Goal: Task Accomplishment & Management: Manage account settings

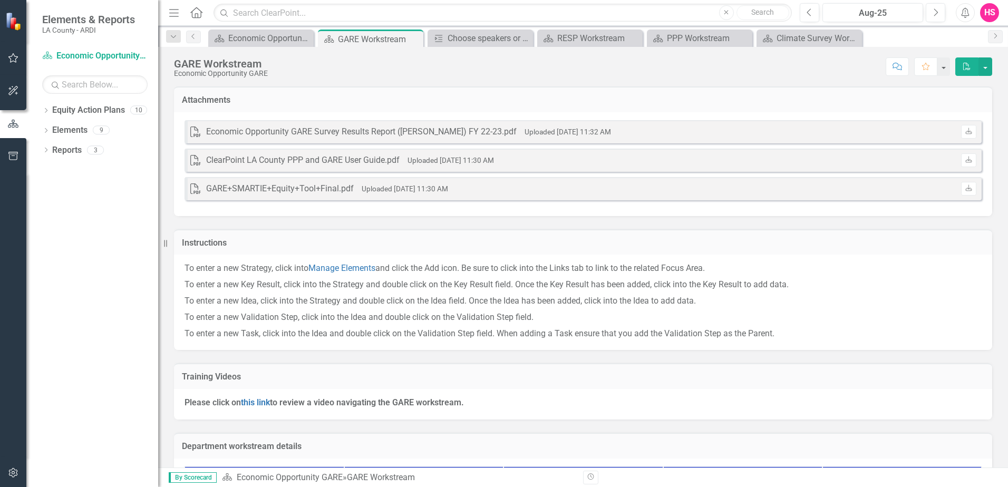
click at [245, 29] on div "Dropdown Search Equity Action Plan Economic Opportunity Welcome Page Close Equi…" at bounding box center [583, 36] width 850 height 21
click at [243, 37] on div "Economic Opportunity Welcome Page" at bounding box center [263, 38] width 70 height 13
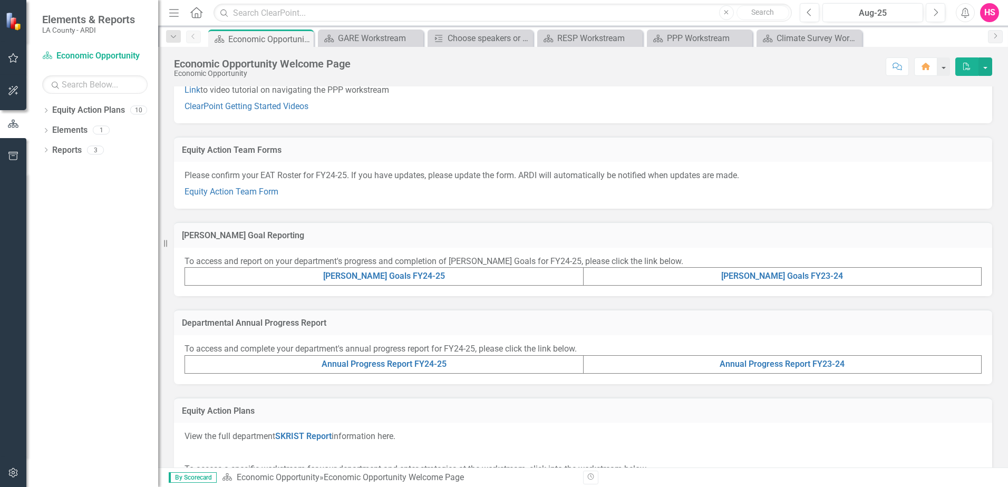
scroll to position [105, 0]
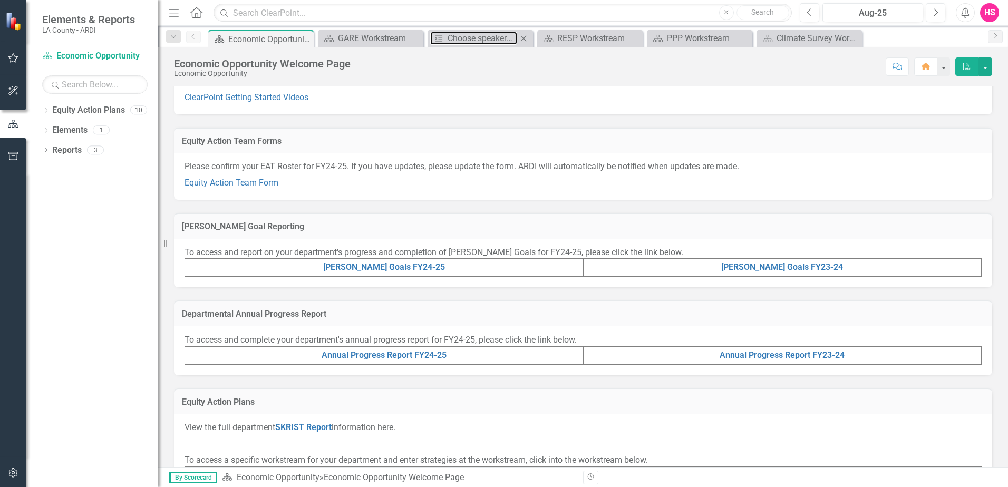
click at [479, 31] on div "Validation Step & Task Choose speakers or plan activities that align with each …" at bounding box center [480, 38] width 105 height 17
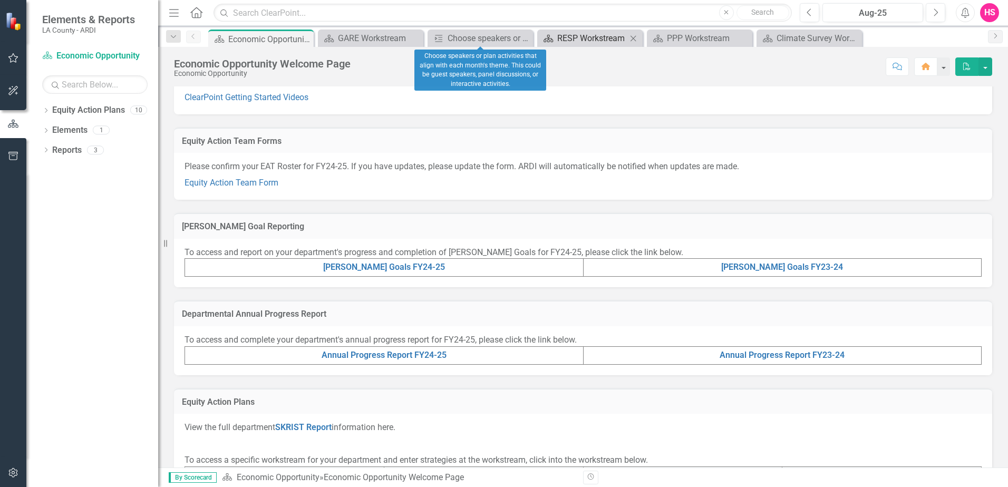
click at [613, 40] on div "RESP Workstream" at bounding box center [592, 38] width 70 height 13
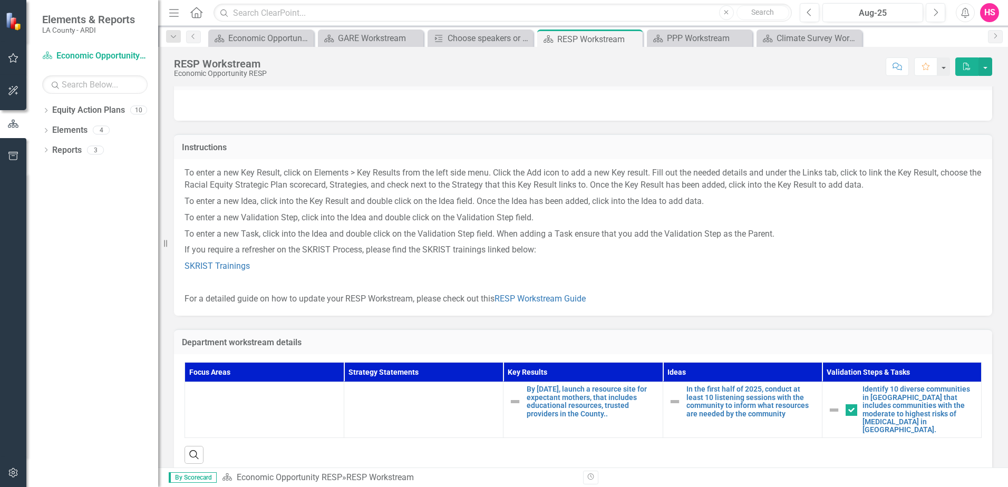
scroll to position [32, 0]
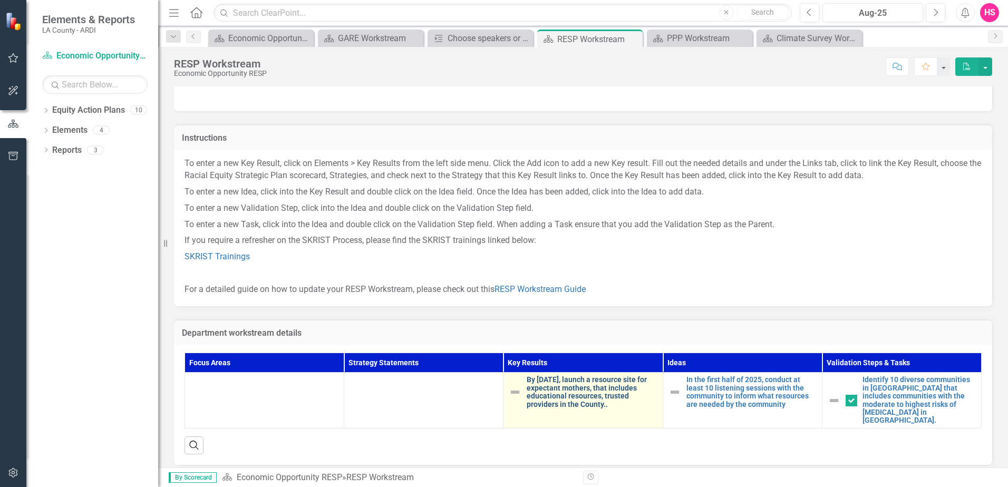
click at [593, 394] on link "By [DATE], launch a resource site for expectant mothers, that includes educatio…" at bounding box center [592, 392] width 130 height 33
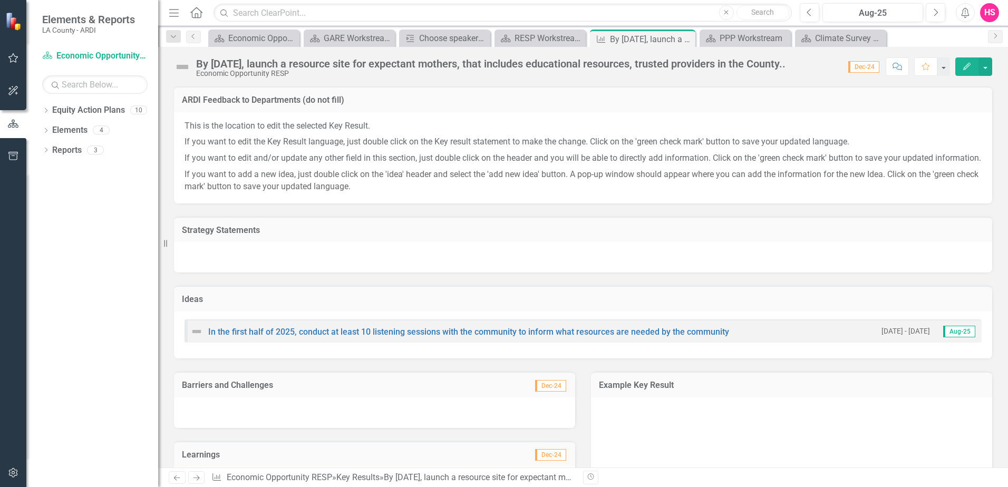
click at [786, 64] on div "By [DATE], launch a resource site for expectant mothers, that includes educatio…" at bounding box center [491, 64] width 590 height 12
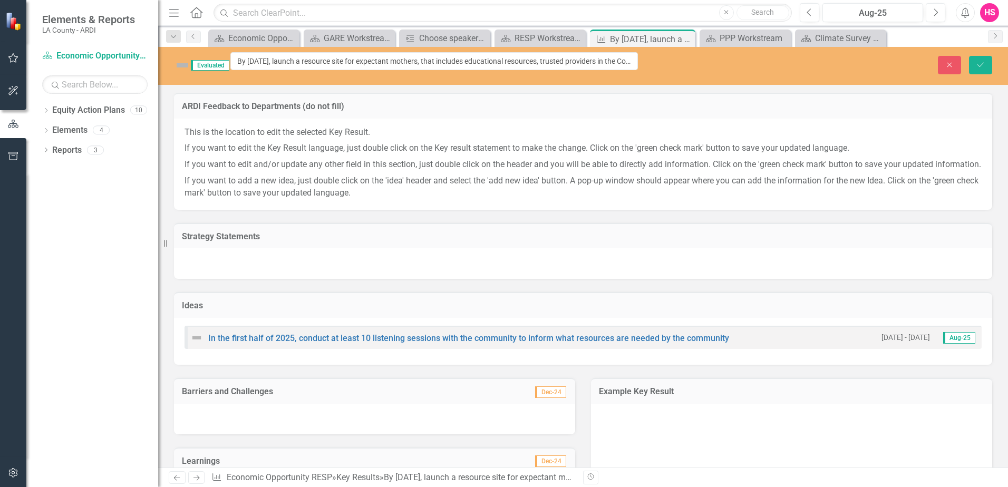
click at [809, 64] on div "Close Save" at bounding box center [831, 65] width 339 height 18
click at [609, 66] on input "By [DATE], launch a resource site for expectant mothers, that includes educatio…" at bounding box center [434, 61] width 408 height 18
drag, startPoint x: 553, startPoint y: 63, endPoint x: 677, endPoint y: 70, distance: 124.1
click at [677, 70] on div "Evaluated By [DATE], launch a resource site for expectant mothers, that include…" at bounding box center [583, 65] width 850 height 26
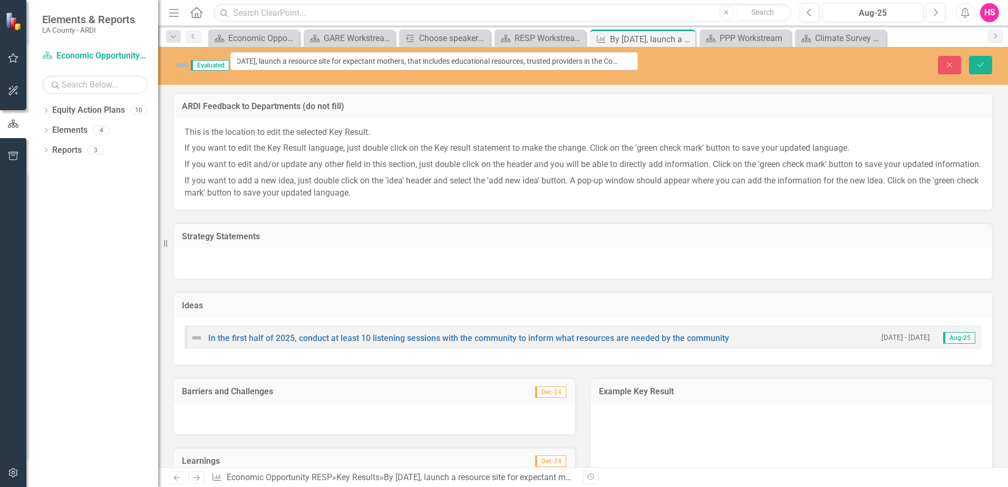
scroll to position [0, 0]
click at [972, 70] on button "Save" at bounding box center [980, 65] width 23 height 18
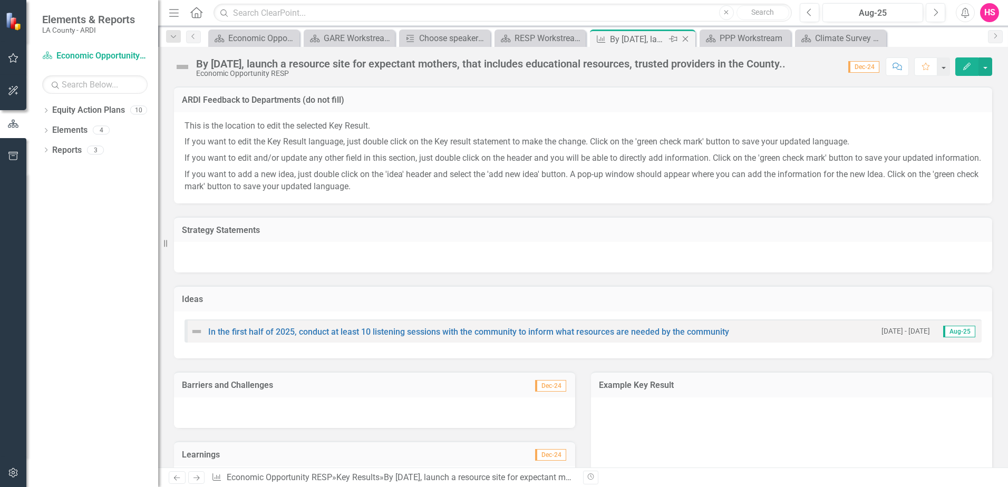
click at [687, 38] on icon "Close" at bounding box center [685, 39] width 11 height 8
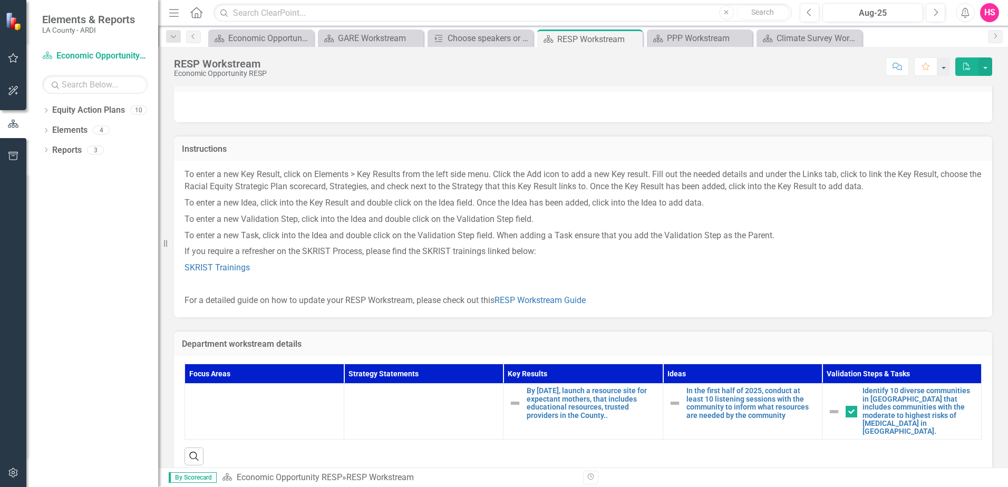
scroll to position [32, 0]
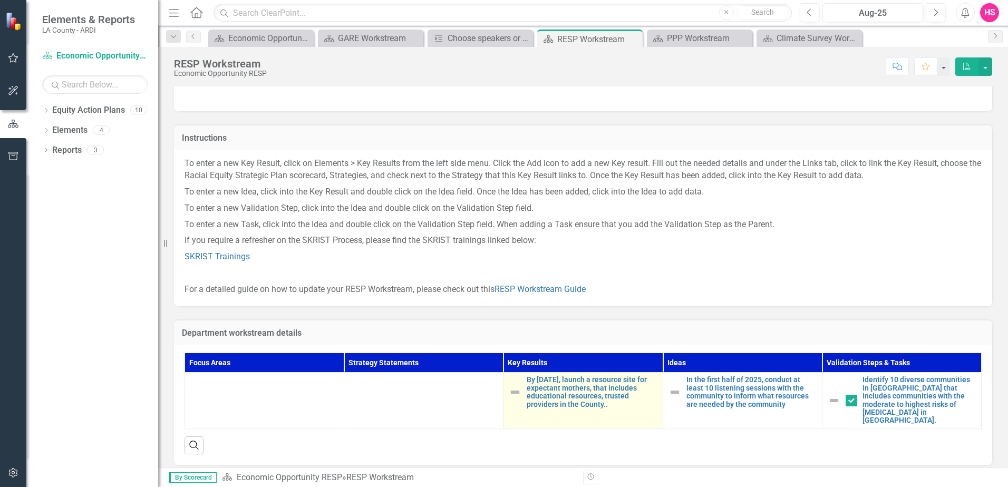
click at [514, 393] on img at bounding box center [515, 392] width 13 height 13
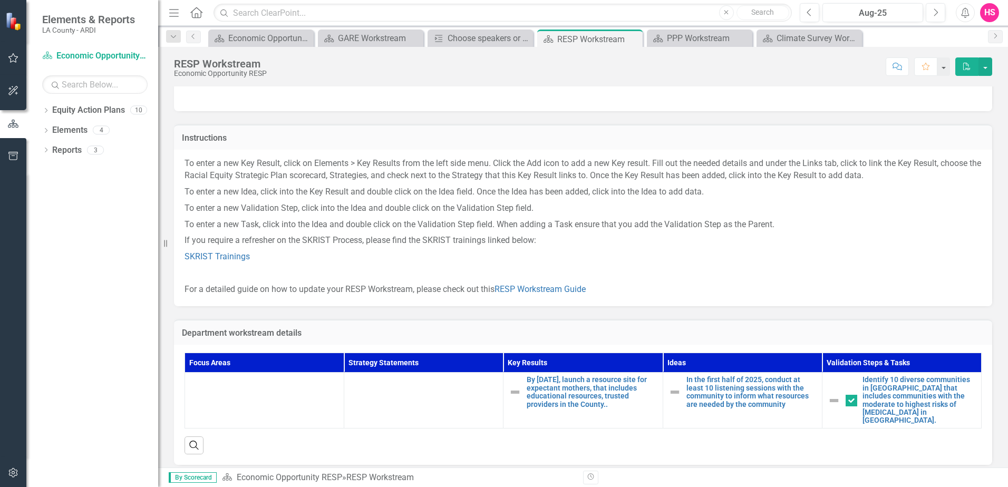
click at [822, 258] on p "SKRIST Trainings" at bounding box center [583, 257] width 797 height 16
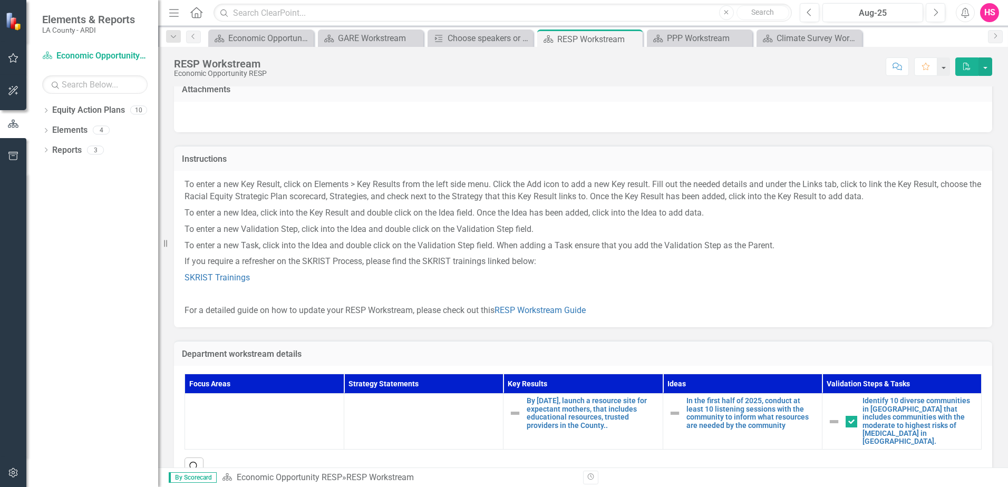
scroll to position [0, 0]
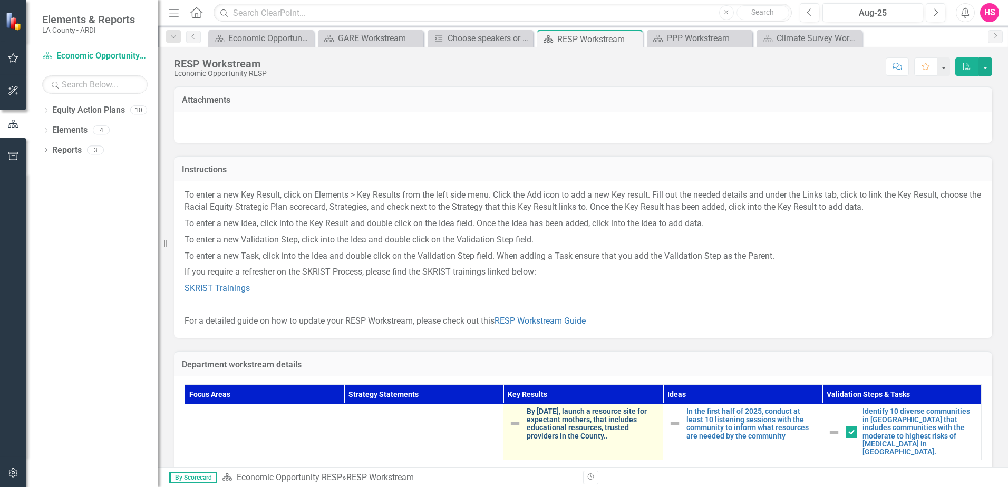
click at [547, 411] on link "By [DATE], launch a resource site for expectant mothers, that includes educatio…" at bounding box center [592, 424] width 130 height 33
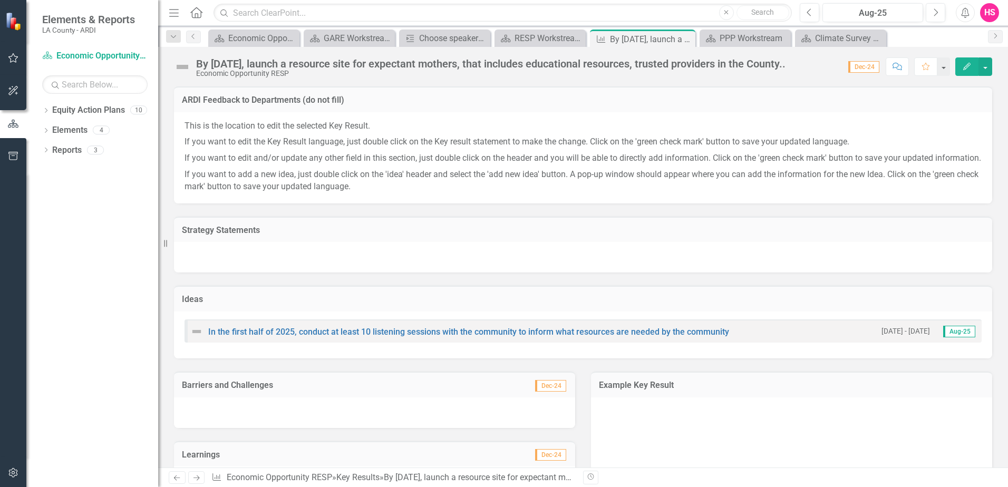
click at [747, 65] on div "By [DATE], launch a resource site for expectant mothers, that includes educatio…" at bounding box center [491, 64] width 590 height 12
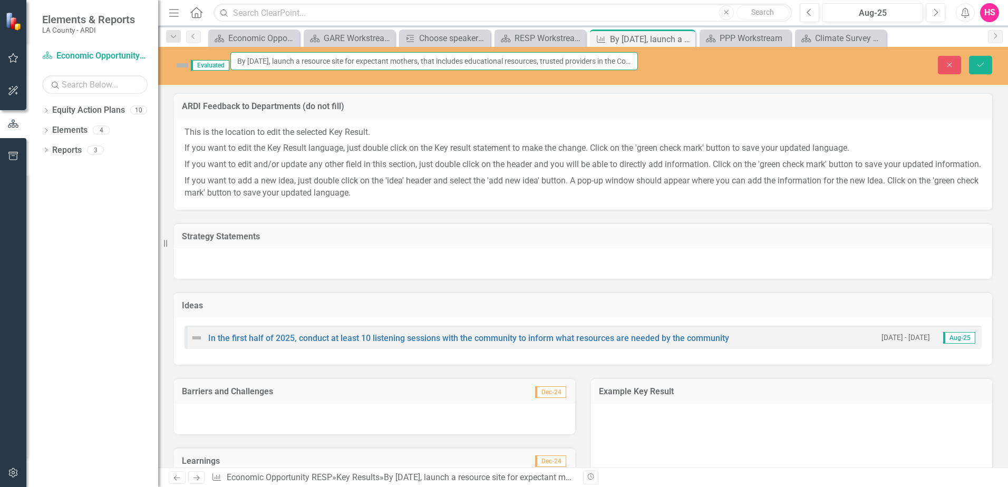
click at [615, 63] on input "By [DATE], launch a resource site for expectant mothers, that includes educatio…" at bounding box center [434, 61] width 408 height 18
drag, startPoint x: 615, startPoint y: 63, endPoint x: 642, endPoint y: 56, distance: 28.3
click at [642, 56] on div "Evaluated By [DATE], launch a resource site for expectant mothers, that include…" at bounding box center [406, 65] width 480 height 26
click at [983, 66] on button "Save" at bounding box center [980, 65] width 23 height 18
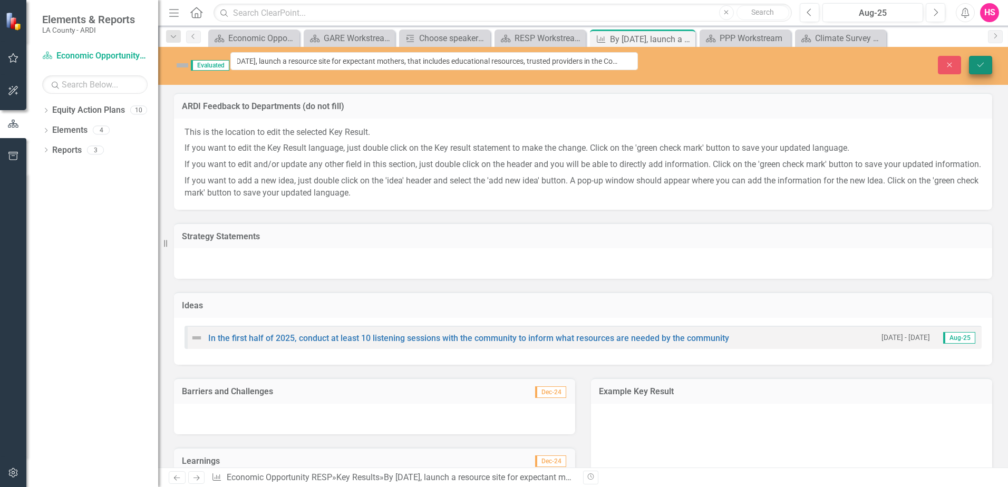
scroll to position [0, 0]
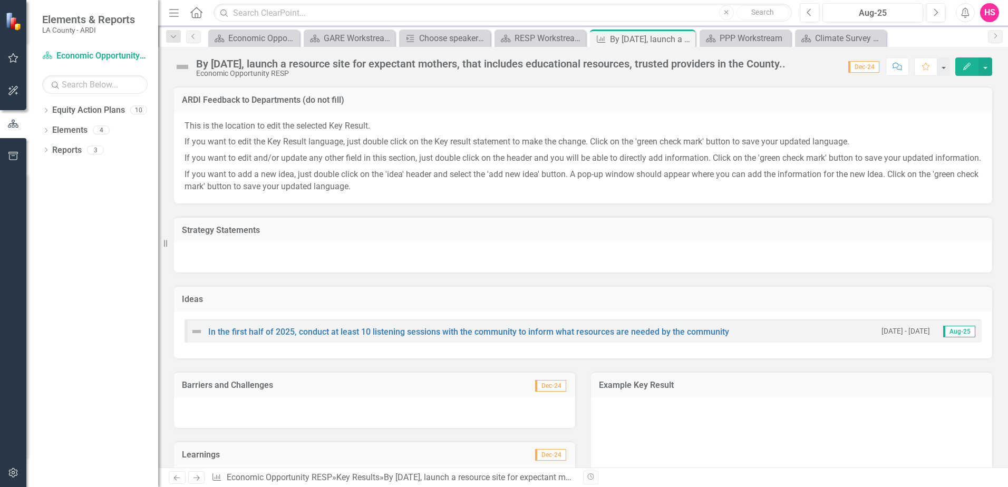
click at [728, 141] on p "If you want to edit the Key Result language, just double click on the Key resul…" at bounding box center [583, 142] width 797 height 16
click at [828, 43] on div "Climate Survey Workstream" at bounding box center [842, 38] width 55 height 13
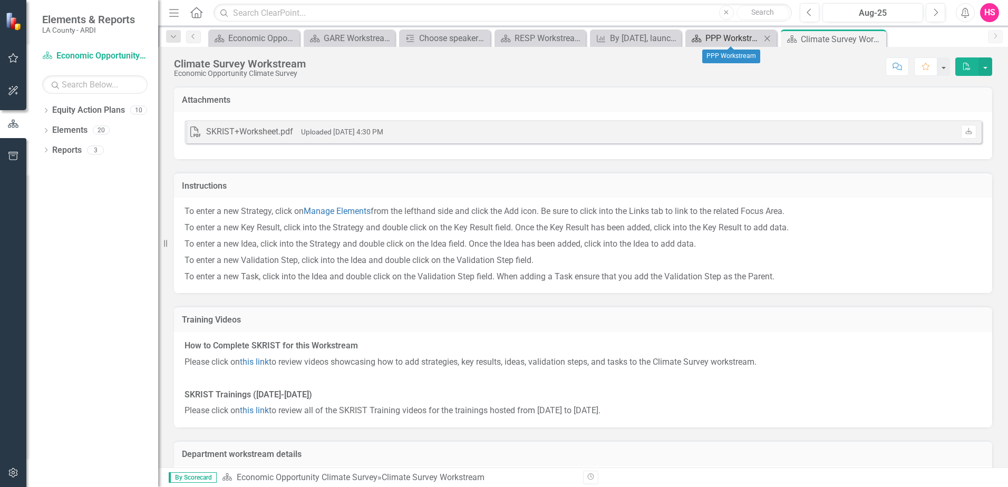
click at [728, 38] on div "PPP Workstream" at bounding box center [733, 38] width 55 height 13
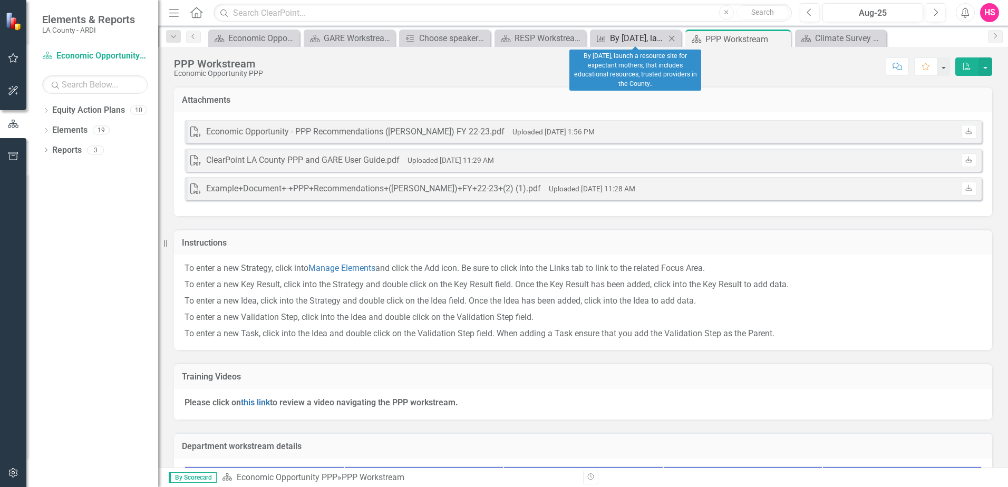
click at [630, 33] on div "By [DATE], launch a resource site for expectant mothers, that includes educatio…" at bounding box center [637, 38] width 55 height 13
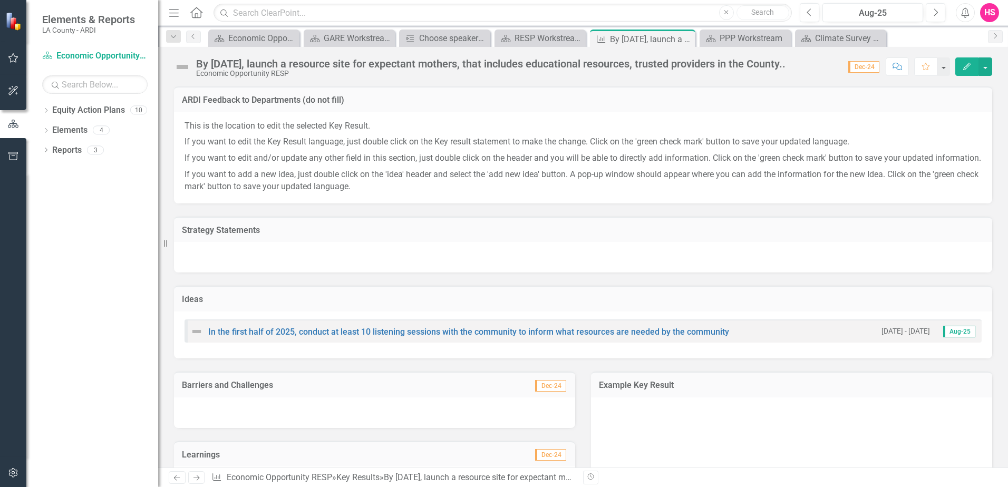
click at [254, 66] on div "By [DATE], launch a resource site for expectant mothers, that includes educatio…" at bounding box center [491, 64] width 590 height 12
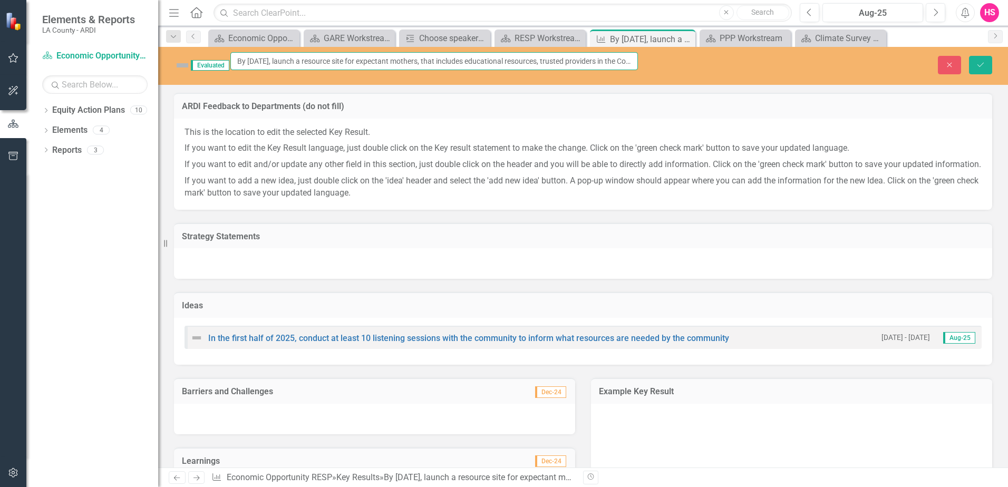
click at [367, 66] on input "By [DATE], launch a resource site for expectant mothers, that includes educatio…" at bounding box center [434, 61] width 408 height 18
drag, startPoint x: 367, startPoint y: 66, endPoint x: 823, endPoint y: 86, distance: 456.6
click at [823, 86] on div "Evaluated By [DATE], launch a resource site for expectant mothers, that include…" at bounding box center [583, 257] width 850 height 421
click at [987, 72] on div "Evaluated By [DATE], launch a resource site for expectant mothers, that include…" at bounding box center [583, 66] width 850 height 38
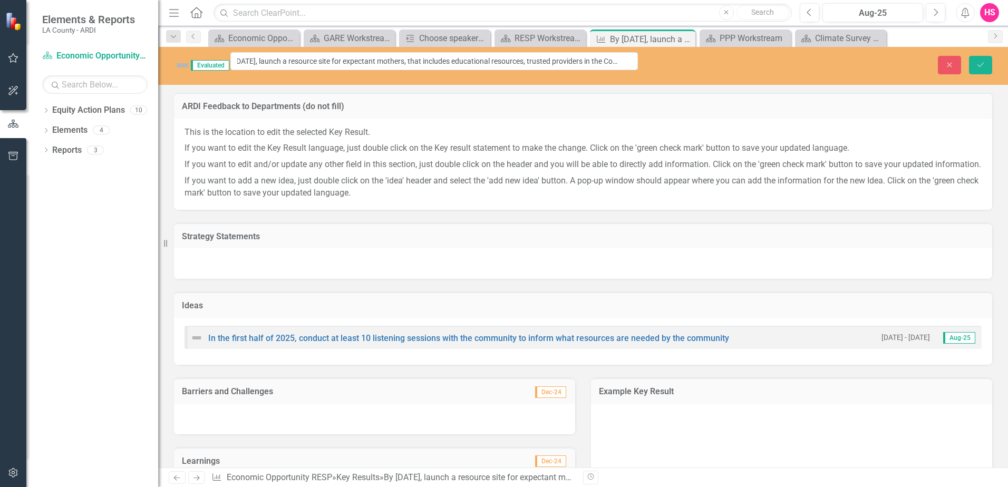
scroll to position [0, 0]
click at [980, 57] on button "Save" at bounding box center [980, 65] width 23 height 18
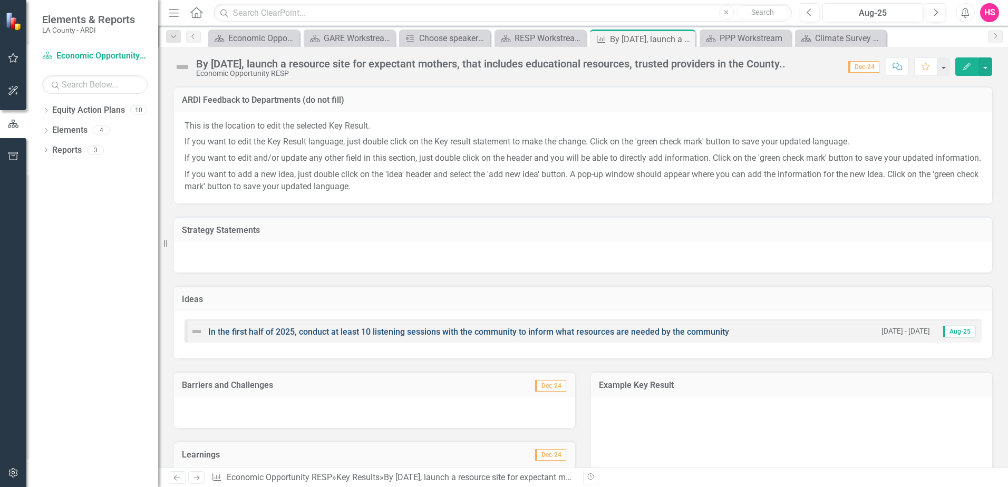
click at [666, 337] on link "In the first half of 2025, conduct at least 10 listening sessions with the comm…" at bounding box center [468, 332] width 521 height 10
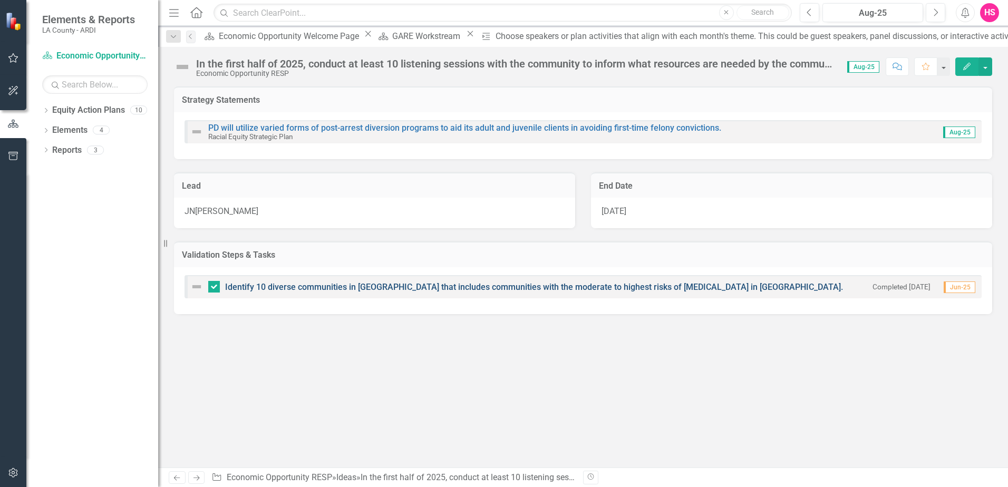
drag, startPoint x: 811, startPoint y: 288, endPoint x: 260, endPoint y: 291, distance: 550.5
click at [260, 291] on div "Identify 10 diverse communities in [GEOGRAPHIC_DATA] that includes communities …" at bounding box center [583, 286] width 797 height 23
click at [734, 69] on div "In the first half of 2025, conduct at least 10 listening sessions with the comm…" at bounding box center [516, 64] width 641 height 12
click at [732, 67] on div "In the first half of 2025, conduct at least 10 listening sessions with the comm…" at bounding box center [516, 64] width 641 height 12
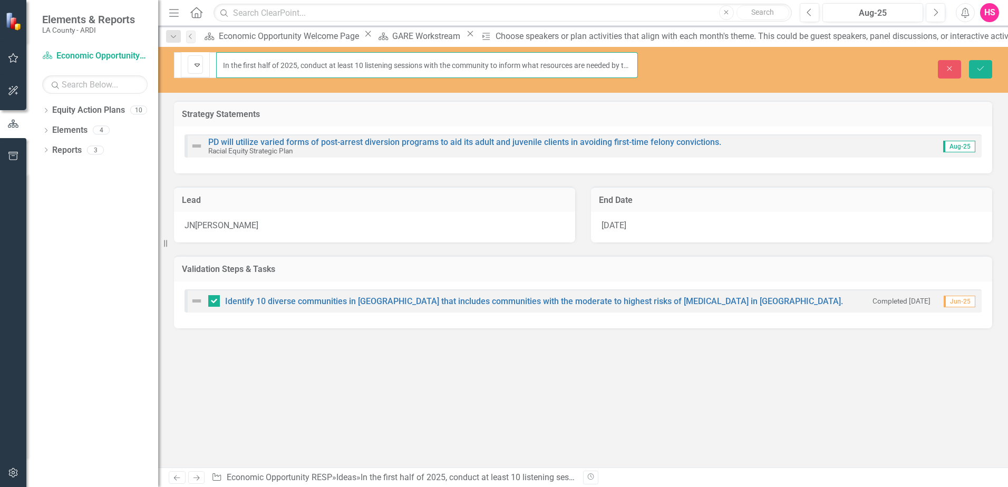
click at [614, 63] on input "In the first half of 2025, conduct at least 10 listening sessions with the comm…" at bounding box center [427, 65] width 422 height 26
drag, startPoint x: 630, startPoint y: 60, endPoint x: 129, endPoint y: 38, distance: 501.4
click at [130, 40] on div "Elements & Reports LA County - ARDI Equity Action Plan Economic Opportunity RES…" at bounding box center [504, 243] width 1008 height 487
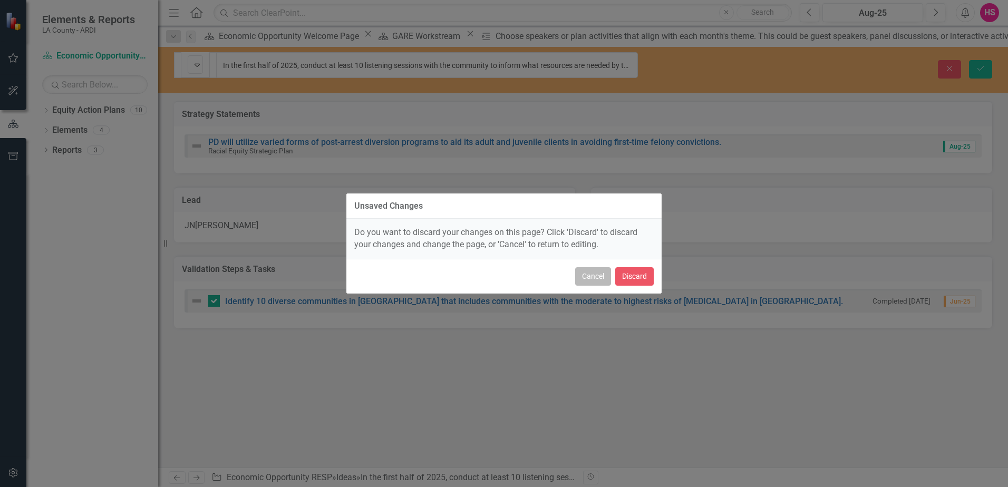
click at [603, 278] on button "Cancel" at bounding box center [593, 276] width 36 height 18
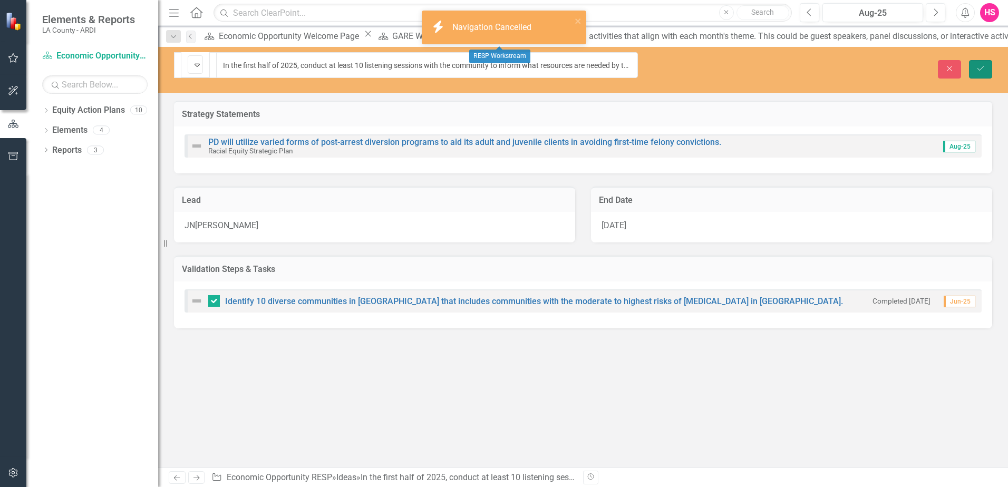
click at [980, 65] on icon "Save" at bounding box center [980, 68] width 9 height 7
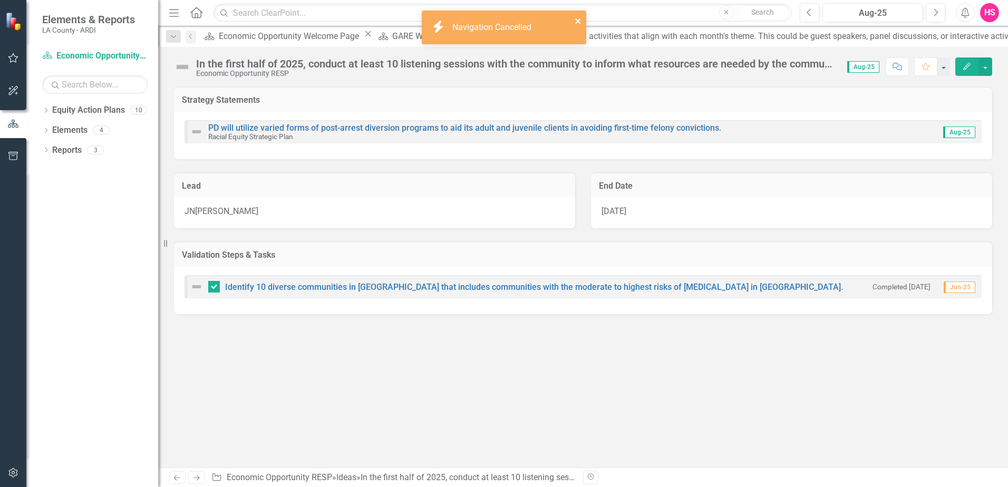
click at [580, 17] on icon "close" at bounding box center [578, 21] width 7 height 8
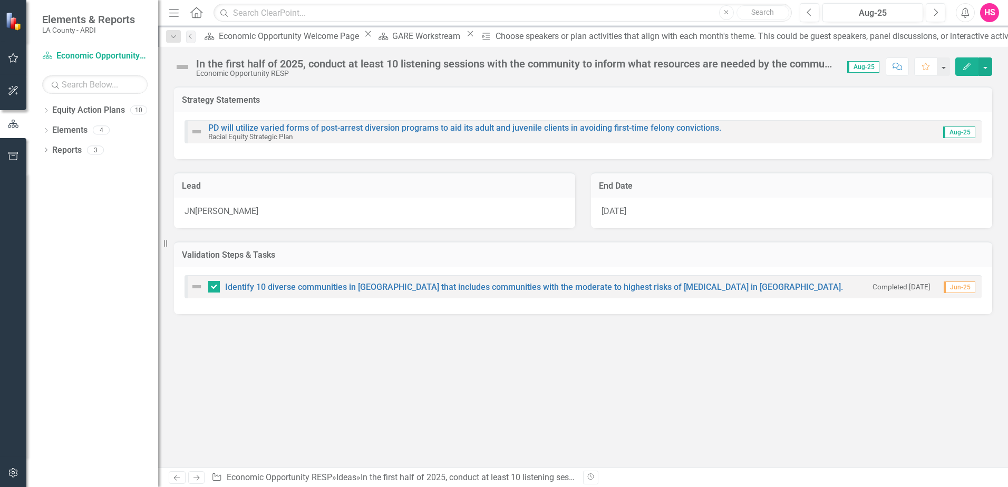
click at [473, 39] on div "icon.bolt Navigation Cancelled Elements & Reports LA County - ARDI Equity Actio…" at bounding box center [504, 243] width 1008 height 487
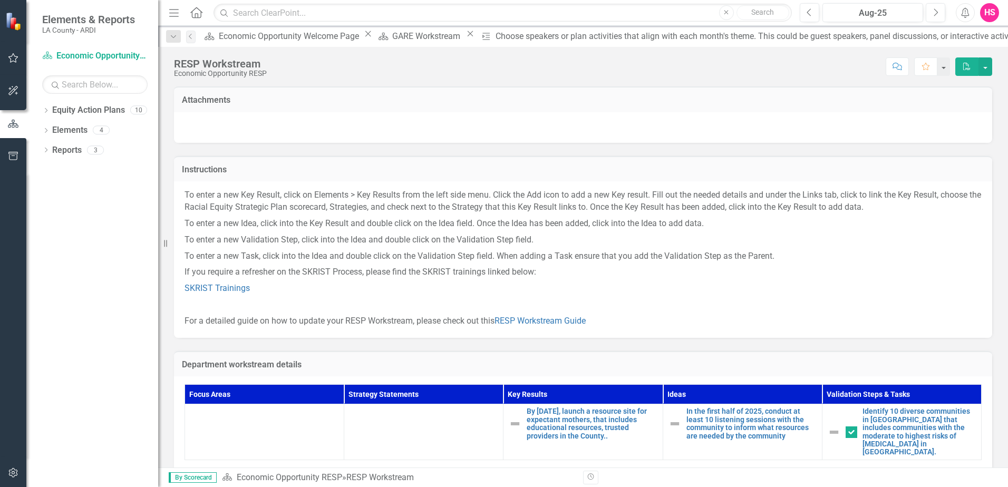
scroll to position [32, 0]
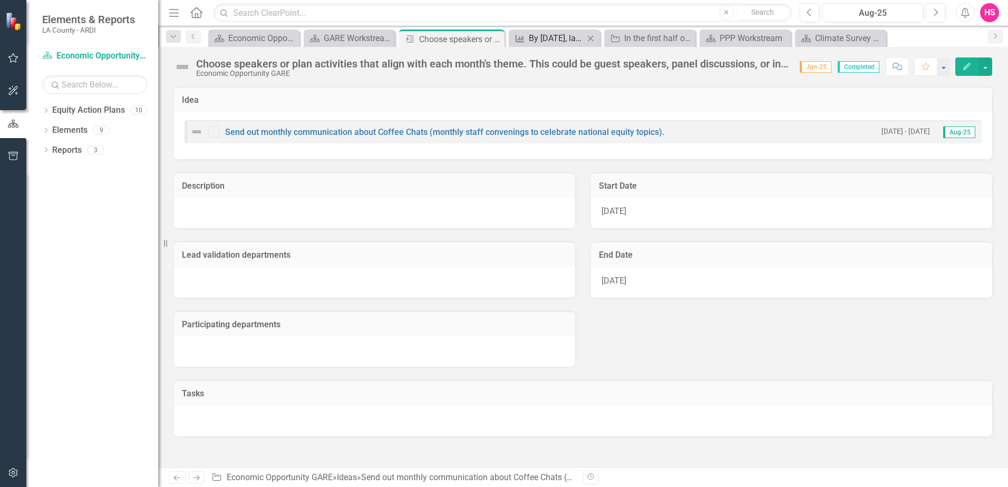
click at [547, 32] on div "By [DATE], launch a resource site for expectant mothers, that includes educatio…" at bounding box center [556, 38] width 55 height 13
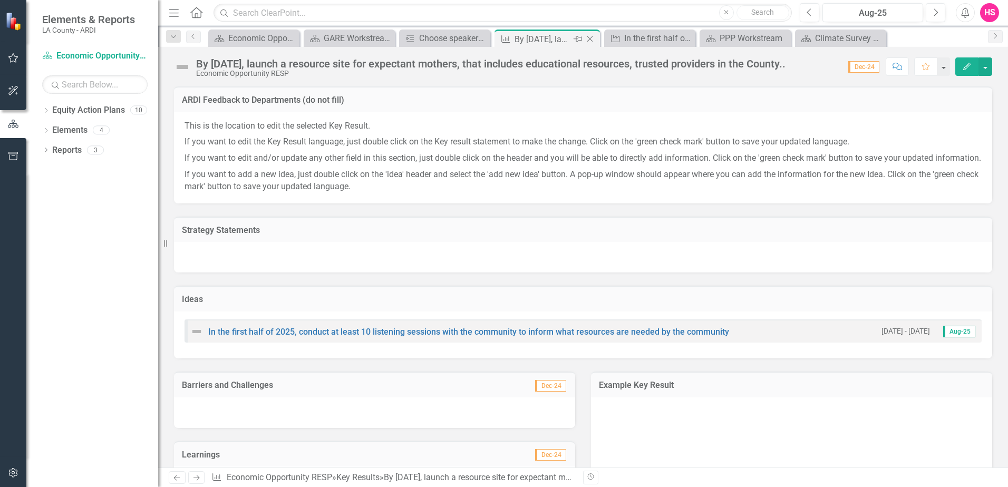
click at [589, 34] on div "Close" at bounding box center [590, 39] width 13 height 13
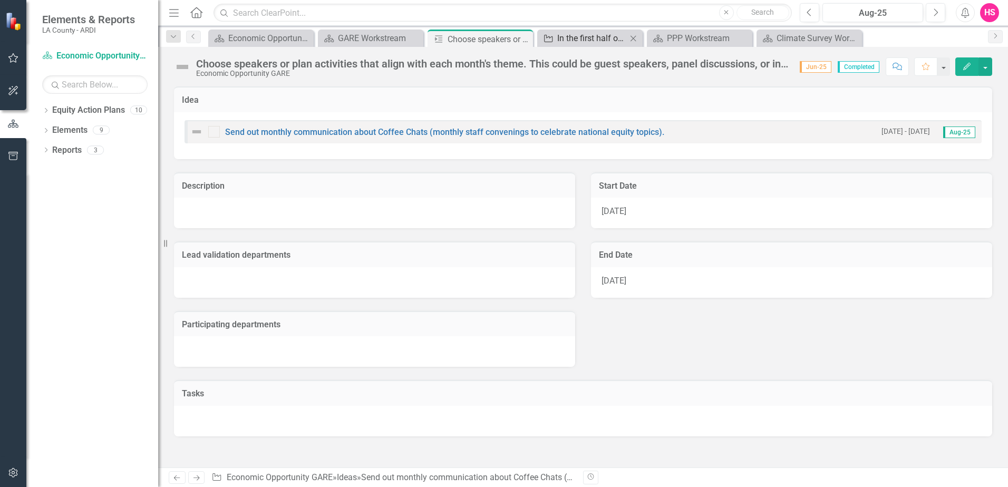
click at [595, 37] on div "In the first half of 2025, conduct at least 10 listening sessions with the comm…" at bounding box center [592, 38] width 70 height 13
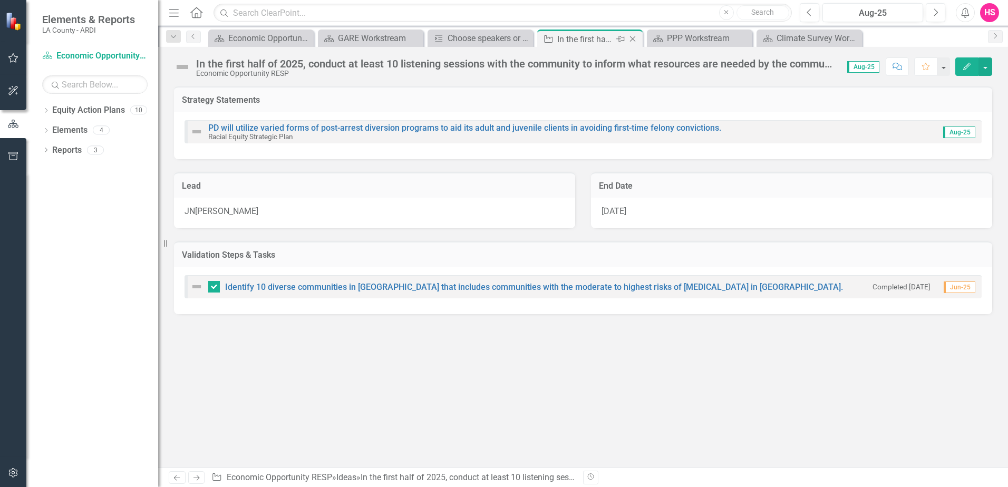
click at [632, 35] on icon "Close" at bounding box center [632, 39] width 11 height 8
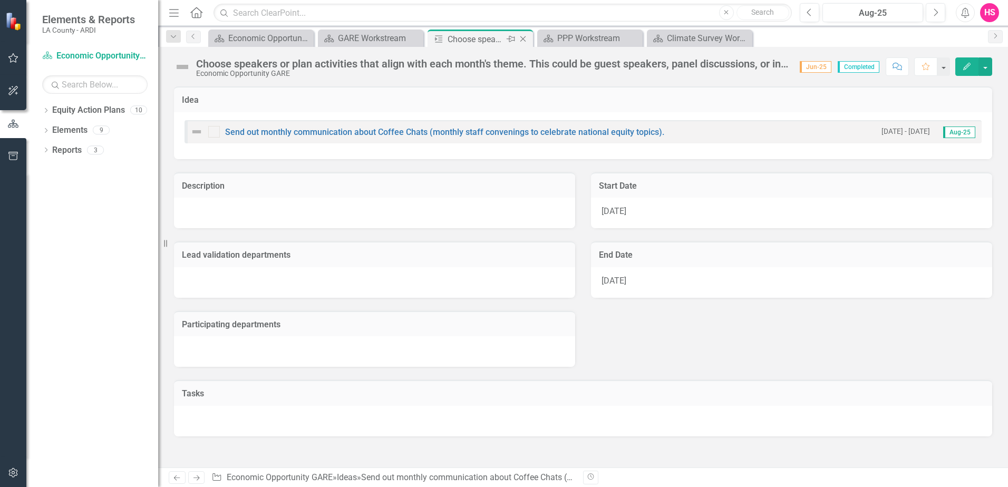
click at [523, 38] on icon at bounding box center [523, 39] width 6 height 6
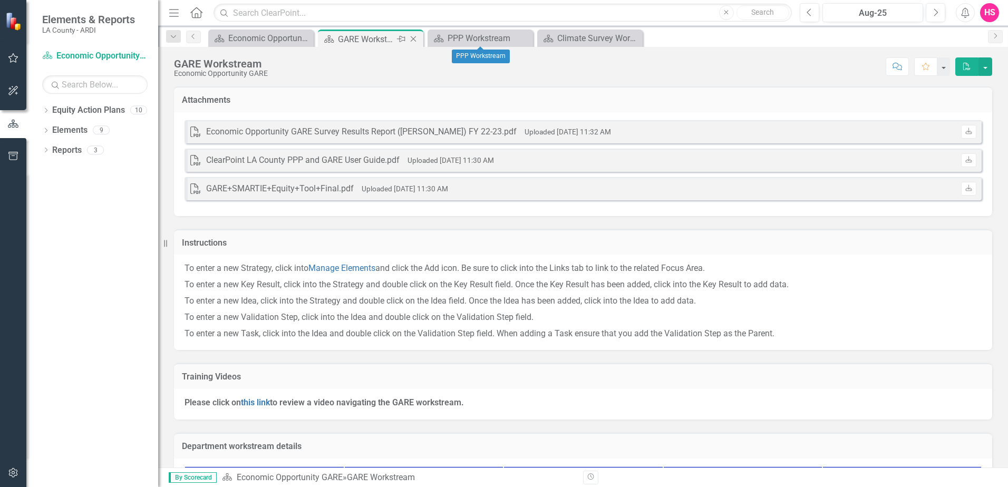
click at [376, 38] on div "GARE Workstream" at bounding box center [366, 39] width 56 height 13
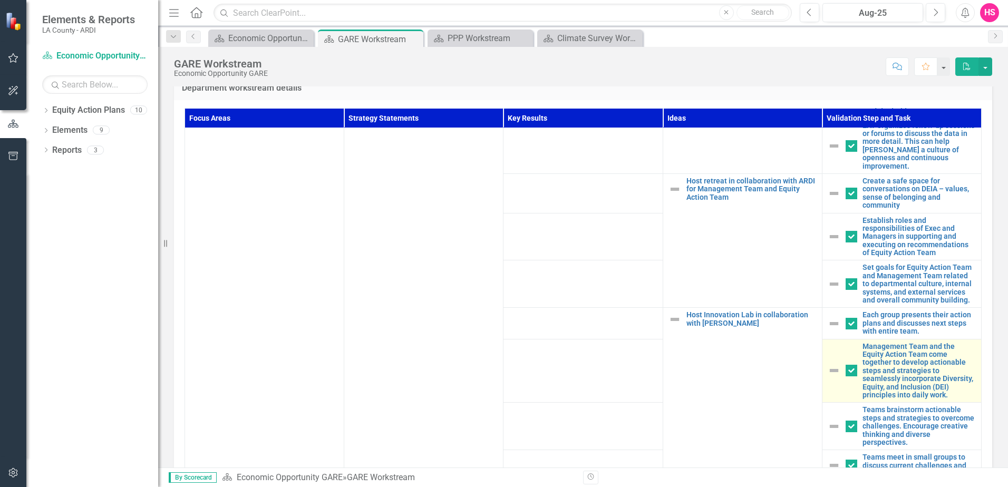
scroll to position [411, 0]
